Goal: Task Accomplishment & Management: Use online tool/utility

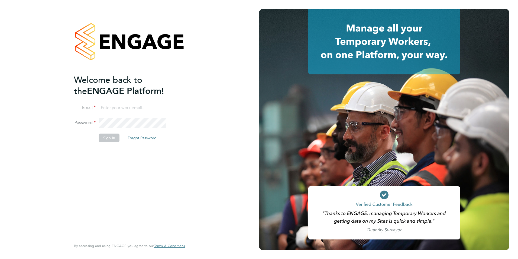
type input "lauren.bowron@pcrnet.co.uk"
click at [108, 133] on li "Password" at bounding box center [127, 125] width 106 height 15
click at [108, 137] on button "Sign In" at bounding box center [109, 137] width 21 height 9
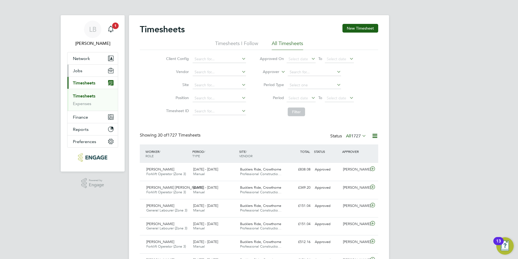
click at [83, 72] on button "Jobs" at bounding box center [92, 71] width 50 height 12
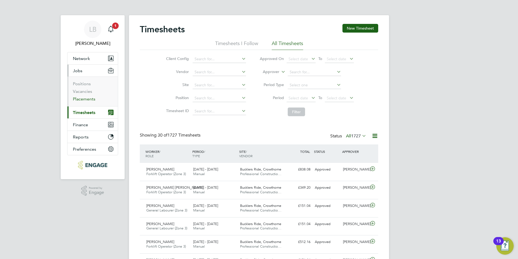
click at [81, 99] on link "Placements" at bounding box center [84, 98] width 22 height 5
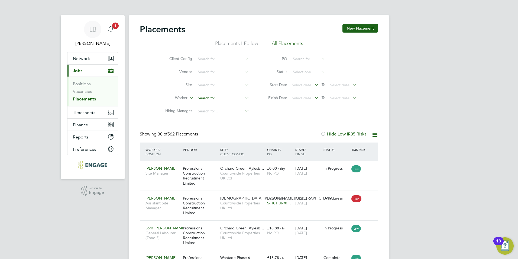
click at [202, 98] on input at bounding box center [222, 98] width 53 height 8
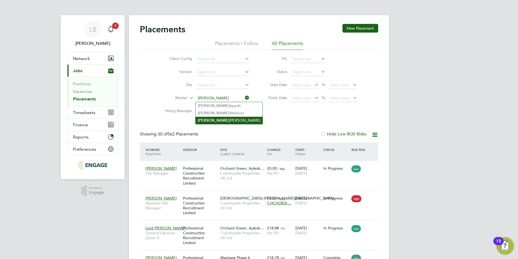
click at [204, 118] on b "[PERSON_NAME]" at bounding box center [213, 120] width 31 height 5
type input "[PERSON_NAME]"
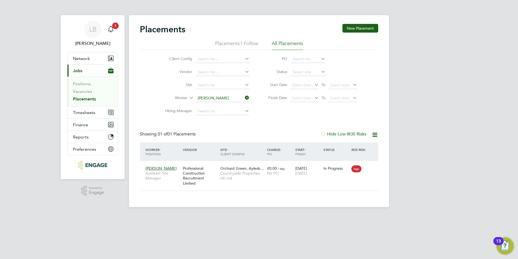
click at [244, 98] on icon at bounding box center [244, 98] width 0 height 8
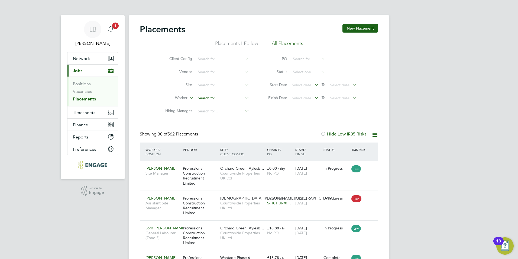
click at [215, 97] on input at bounding box center [222, 98] width 53 height 8
click at [230, 106] on b "[PERSON_NAME]" at bounding box center [245, 105] width 31 height 5
type input "[PERSON_NAME]"
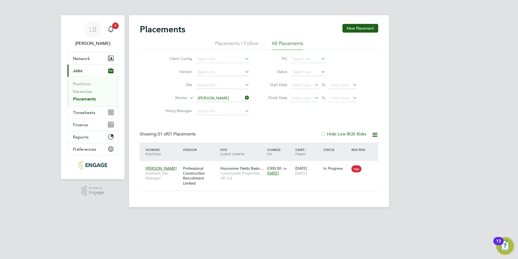
click at [244, 96] on icon at bounding box center [244, 98] width 0 height 8
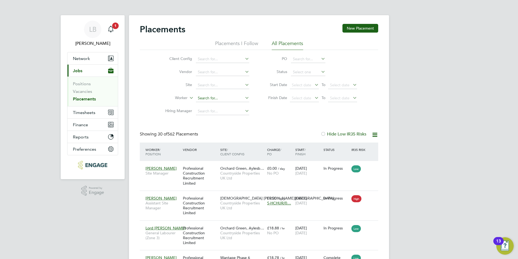
click at [223, 99] on input at bounding box center [222, 98] width 53 height 8
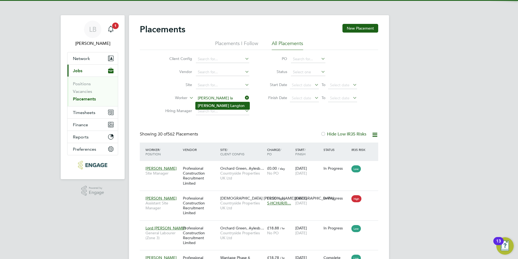
click at [221, 105] on li "[PERSON_NAME] La ngton" at bounding box center [223, 105] width 54 height 7
type input "[PERSON_NAME]"
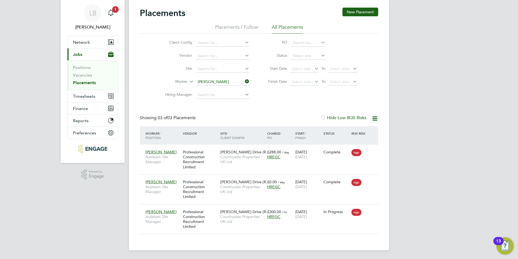
click at [244, 79] on icon at bounding box center [244, 82] width 0 height 8
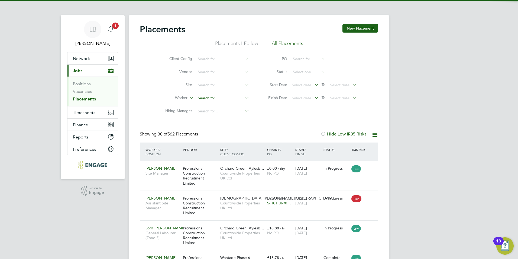
click at [209, 95] on input at bounding box center [222, 98] width 53 height 8
click at [205, 104] on b "[PERSON_NAME]" at bounding box center [213, 105] width 31 height 5
type input "[PERSON_NAME]"
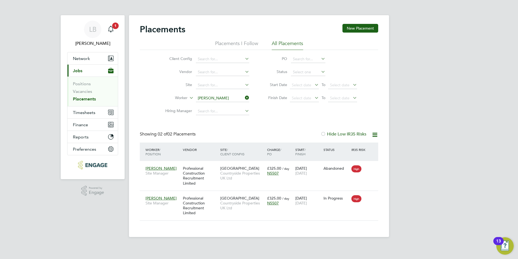
click at [244, 96] on icon at bounding box center [244, 98] width 0 height 8
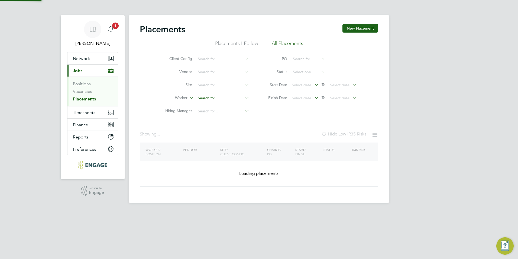
click at [205, 98] on input at bounding box center [222, 98] width 53 height 8
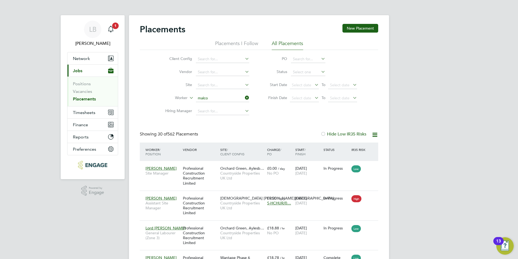
click at [207, 109] on li "Malco [PERSON_NAME]" at bounding box center [223, 112] width 54 height 7
type input "[PERSON_NAME]"
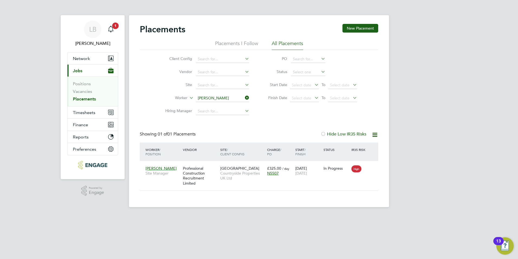
click at [244, 96] on icon at bounding box center [244, 98] width 0 height 8
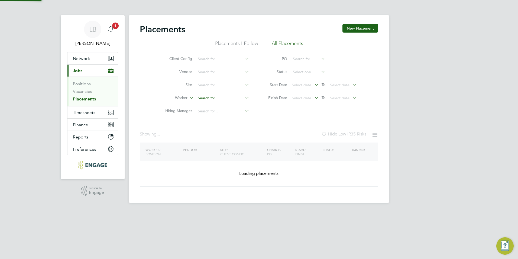
click at [229, 98] on input at bounding box center [222, 98] width 53 height 8
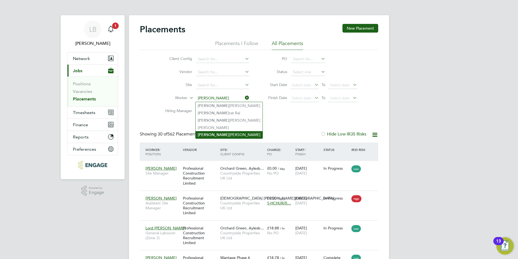
click at [214, 133] on li "[PERSON_NAME]" at bounding box center [229, 134] width 67 height 7
type input "[PERSON_NAME]"
